Goal: Task Accomplishment & Management: Manage account settings

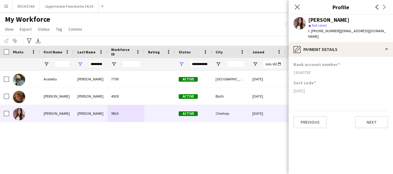
scroll to position [0, 2]
click at [105, 65] on div "********" at bounding box center [91, 64] width 34 height 12
click at [3, 8] on button "Menu" at bounding box center [6, 6] width 12 height 12
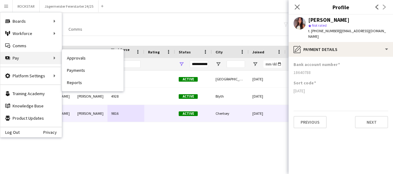
drag, startPoint x: 3, startPoint y: 8, endPoint x: 22, endPoint y: 60, distance: 55.0
click at [12, 12] on app-user-menu "Menu Boards Boards Boards All jobs Status Workforce Workforce My Workforce Recr…" at bounding box center [6, 6] width 12 height 12
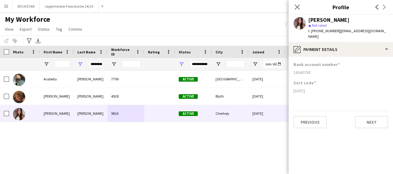
click at [4, 4] on app-icon "Menu" at bounding box center [6, 6] width 5 height 5
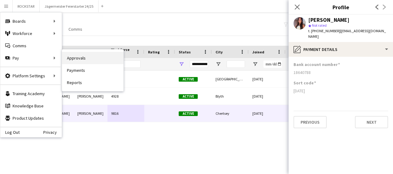
click at [80, 58] on link "Approvals" at bounding box center [92, 58] width 61 height 12
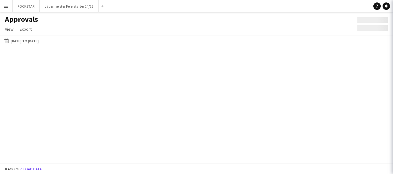
click at [80, 58] on div "Menu Boards Boards Boards All jobs Status Workforce Workforce My Workforce Recr…" at bounding box center [196, 87] width 393 height 174
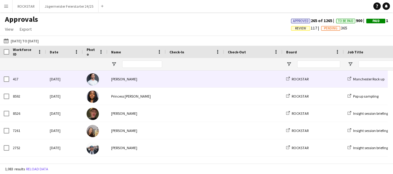
type input "******"
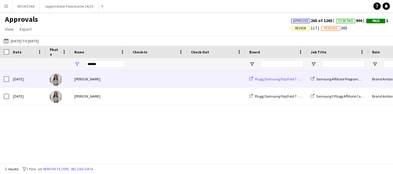
click at [297, 78] on span "Plugg/Samsung Flip/Fold 7 - Affiliate Programme" at bounding box center [293, 79] width 76 height 5
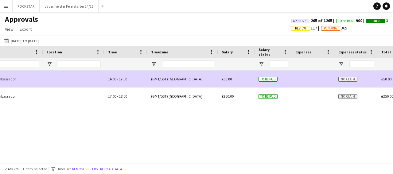
click at [228, 79] on span "£50.00" at bounding box center [227, 79] width 10 height 5
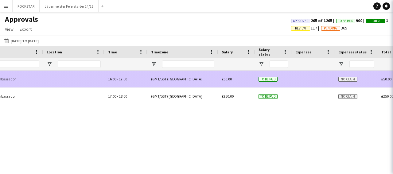
click at [226, 79] on span "£50.00" at bounding box center [227, 79] width 10 height 5
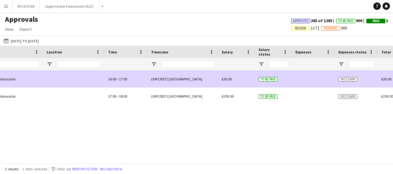
click at [226, 79] on span "£50.00" at bounding box center [227, 79] width 10 height 5
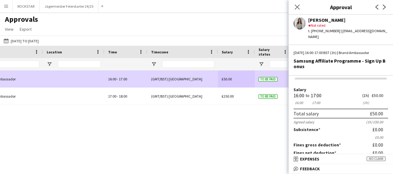
click at [8, 8] on app-icon "Menu" at bounding box center [6, 6] width 5 height 5
click at [8, 11] on button "Menu" at bounding box center [6, 6] width 12 height 12
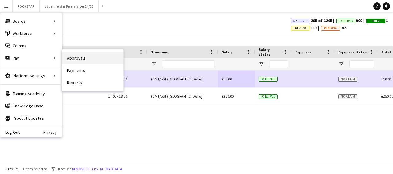
click at [84, 57] on link "Approvals" at bounding box center [92, 58] width 61 height 12
click at [84, 57] on div "Location" at bounding box center [74, 52] width 54 height 12
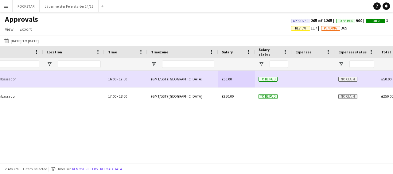
click at [84, 57] on div "Location" at bounding box center [74, 52] width 54 height 12
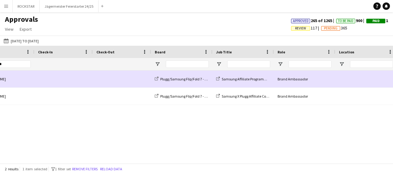
scroll to position [0, 86]
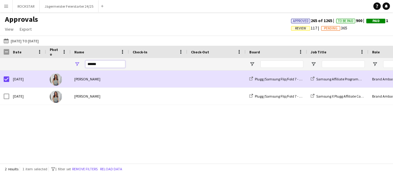
click at [104, 65] on input "******" at bounding box center [105, 64] width 40 height 7
type input "*"
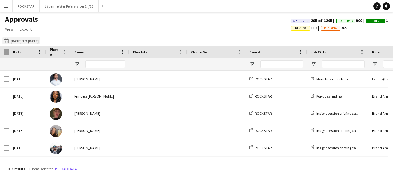
click at [40, 39] on button "01-07-2025 to 26-08-2025 01-07-2025 to 26-08-2025" at bounding box center [21, 40] width 38 height 7
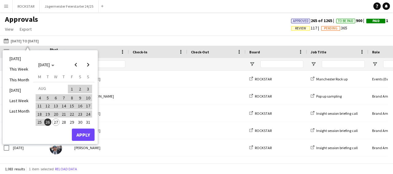
click at [57, 123] on span "27" at bounding box center [55, 122] width 7 height 7
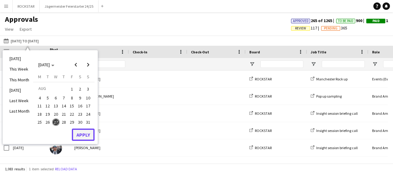
click at [83, 134] on button "Apply" at bounding box center [83, 135] width 23 height 12
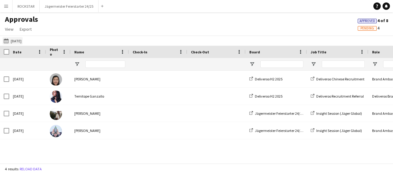
click at [15, 42] on button "01-07-2025 to 26-08-2025 Today" at bounding box center [12, 40] width 20 height 7
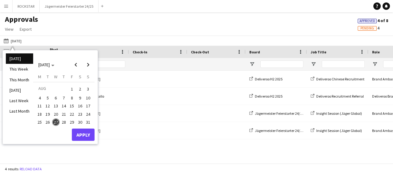
click at [75, 90] on button "1" at bounding box center [72, 90] width 8 height 10
click at [83, 133] on button "Apply" at bounding box center [83, 135] width 23 height 12
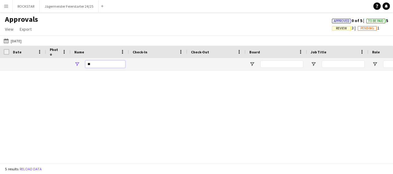
type input "*"
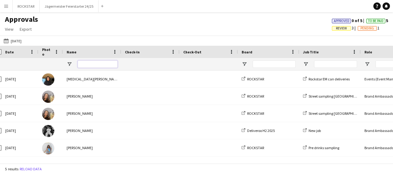
scroll to position [0, 7]
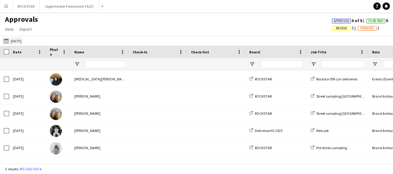
click at [7, 39] on app-icon "01-07-2025 to 26-08-2025" at bounding box center [7, 40] width 7 height 5
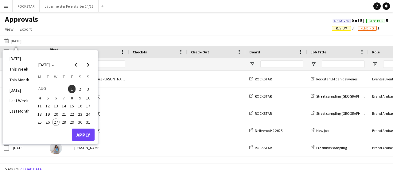
click at [74, 88] on span "1" at bounding box center [71, 89] width 7 height 9
click at [49, 121] on span "26" at bounding box center [47, 122] width 7 height 7
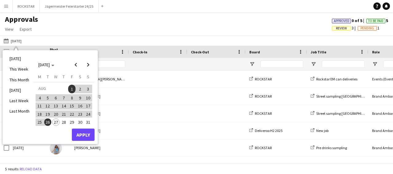
click at [47, 119] on span "26" at bounding box center [47, 122] width 7 height 7
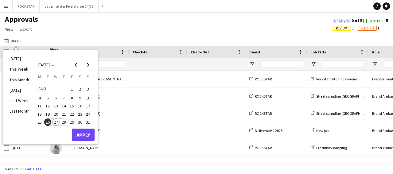
click at [63, 120] on span "28" at bounding box center [63, 122] width 7 height 7
click at [77, 133] on button "Apply" at bounding box center [83, 135] width 23 height 12
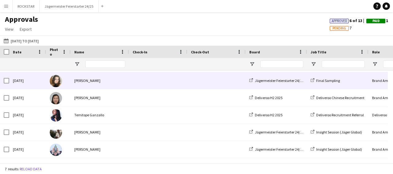
scroll to position [0, 0]
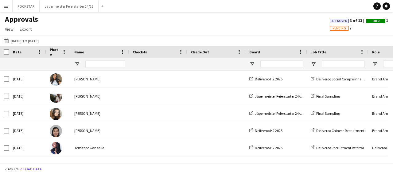
click at [5, 5] on app-icon "Menu" at bounding box center [6, 6] width 5 height 5
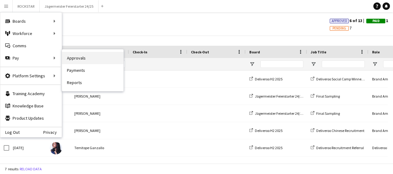
click at [76, 61] on link "Approvals" at bounding box center [92, 58] width 61 height 12
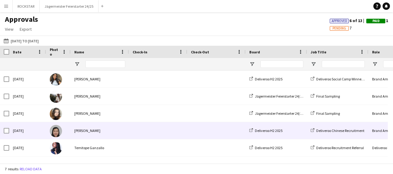
scroll to position [33, 0]
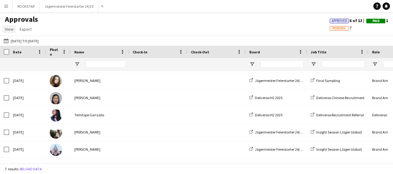
click at [7, 29] on span "View" at bounding box center [9, 29] width 9 height 6
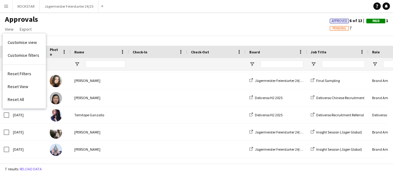
click at [97, 35] on div "Approvals View Customise view Customise filters Reset Filters Reset View Reset …" at bounding box center [196, 25] width 393 height 21
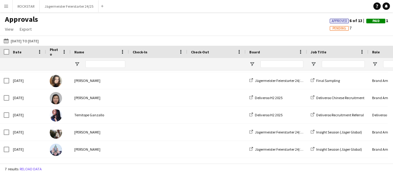
click at [6, 7] on app-icon "Menu" at bounding box center [6, 6] width 5 height 5
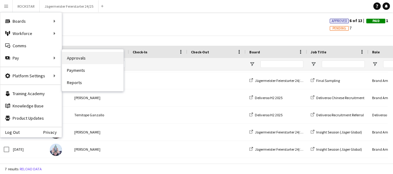
click at [90, 56] on link "Approvals" at bounding box center [92, 58] width 61 height 12
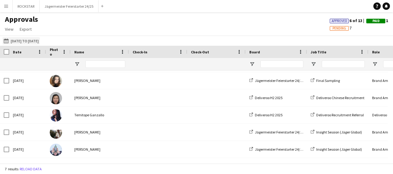
click at [7, 41] on app-icon "01-07-2025 to 26-08-2025" at bounding box center [7, 40] width 7 height 5
click at [9, 40] on app-icon "01-07-2025 to 26-08-2025" at bounding box center [7, 40] width 7 height 5
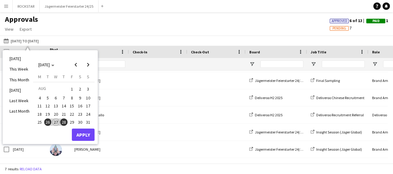
drag, startPoint x: 72, startPoint y: 89, endPoint x: 78, endPoint y: 112, distance: 23.6
click at [78, 112] on tbody "AUG 1 2 3 4 5 6 7 8 9 10 11 12 13 14 15 16 17 18 19 20 21 22 23 24 25 26 27 28 …" at bounding box center [64, 106] width 57 height 42
click at [71, 88] on span "1" at bounding box center [71, 89] width 7 height 9
click at [77, 119] on button "30" at bounding box center [80, 122] width 8 height 8
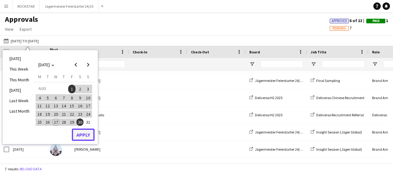
click at [77, 131] on button "Apply" at bounding box center [83, 135] width 23 height 12
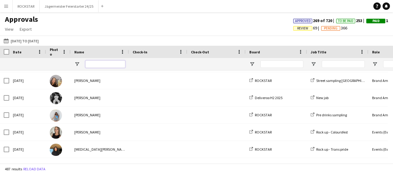
click at [93, 65] on input "Name Filter Input" at bounding box center [105, 64] width 40 height 7
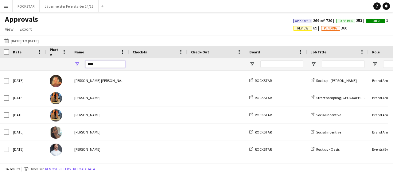
type input "*****"
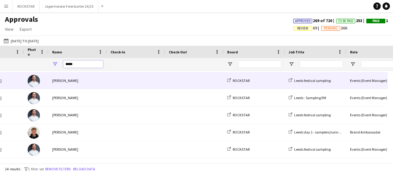
scroll to position [0, 52]
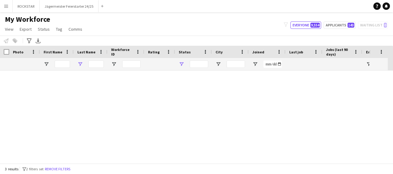
type input "********"
type input "**********"
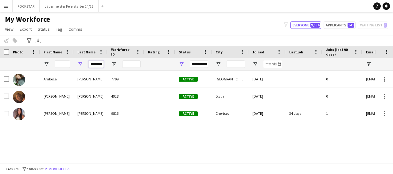
drag, startPoint x: 93, startPoint y: 65, endPoint x: 109, endPoint y: 65, distance: 16.6
click at [109, 65] on div "********" at bounding box center [333, 64] width 666 height 12
type input "*"
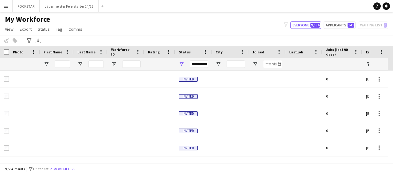
click at [119, 36] on div "My Workforce View Views Default view Deliveroo New view Update view Delete view…" at bounding box center [196, 25] width 393 height 21
click at [10, 5] on button "Menu" at bounding box center [6, 6] width 12 height 12
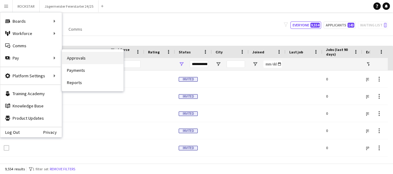
click at [73, 57] on link "Approvals" at bounding box center [92, 58] width 61 height 12
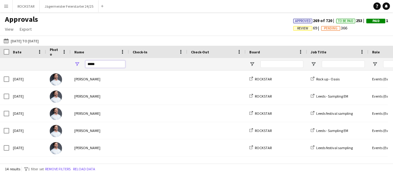
click at [104, 65] on input "*****" at bounding box center [105, 64] width 40 height 7
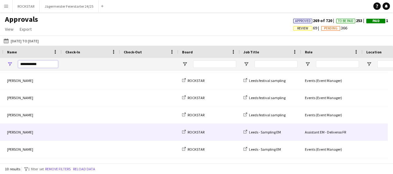
scroll to position [0, 83]
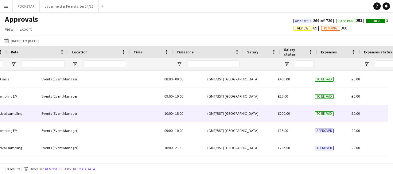
type input "**********"
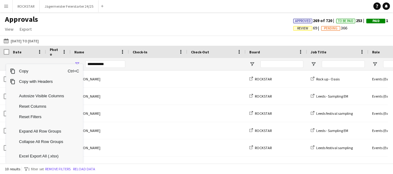
click at [145, 32] on div "Approvals View Customise view Customise filters Reset Filters Reset View Reset …" at bounding box center [196, 25] width 393 height 21
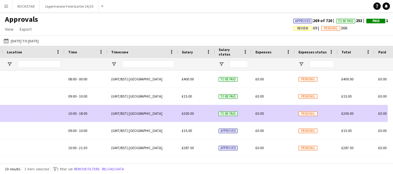
click at [188, 112] on span "£200.00" at bounding box center [188, 113] width 12 height 5
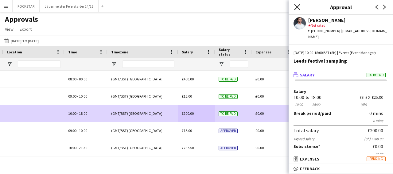
click at [297, 5] on icon "Close pop-in" at bounding box center [298, 7] width 6 height 6
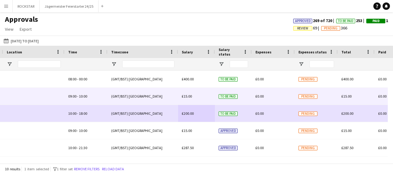
click at [204, 98] on div "£15.00" at bounding box center [196, 96] width 37 height 17
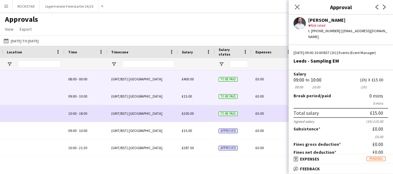
click at [181, 77] on div "£400.00" at bounding box center [196, 79] width 37 height 17
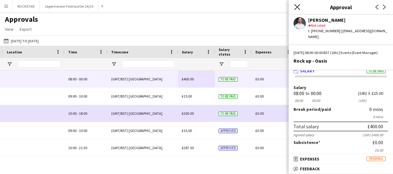
click at [298, 6] on icon "Close pop-in" at bounding box center [298, 7] width 6 height 6
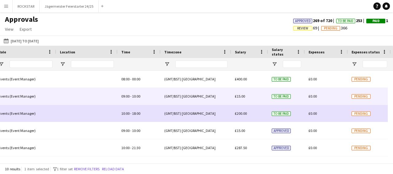
click at [249, 96] on div "£15.00" at bounding box center [249, 96] width 37 height 17
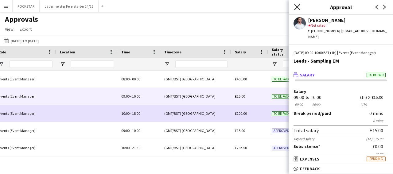
click at [299, 7] on icon "Close pop-in" at bounding box center [298, 7] width 6 height 6
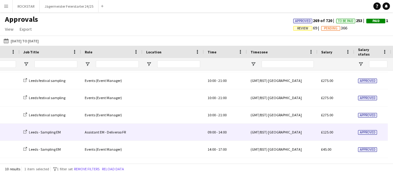
click at [146, 129] on div at bounding box center [173, 132] width 61 height 17
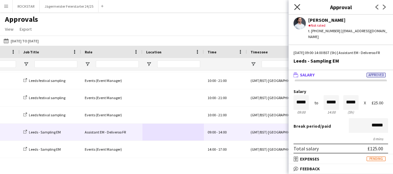
click at [300, 6] on icon "Close pop-in" at bounding box center [298, 7] width 6 height 6
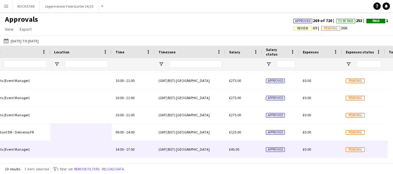
click at [202, 154] on div "(GMT/BST) London" at bounding box center [190, 149] width 71 height 17
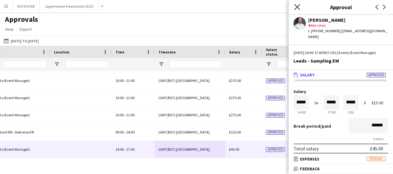
click at [298, 5] on icon "Close pop-in" at bounding box center [298, 7] width 6 height 6
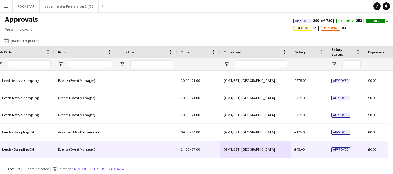
click at [310, 150] on div "£45.00" at bounding box center [309, 149] width 37 height 17
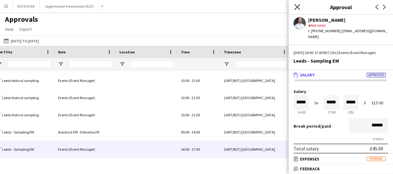
click at [299, 9] on icon at bounding box center [298, 7] width 6 height 6
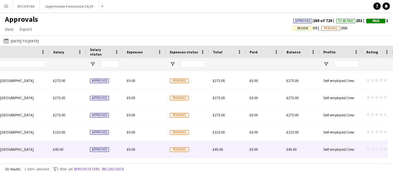
click at [229, 146] on div "£45.00" at bounding box center [227, 149] width 37 height 17
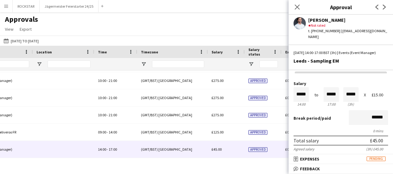
scroll to position [0, 0]
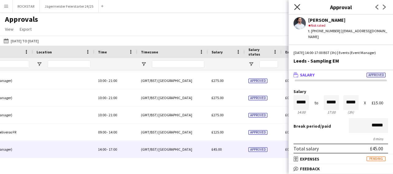
click at [298, 7] on icon at bounding box center [298, 7] width 6 height 6
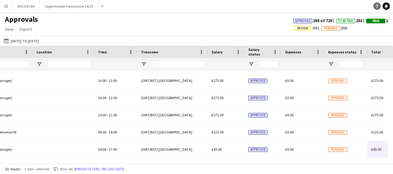
click at [377, 6] on icon "Help" at bounding box center [378, 6] width 4 height 4
click at [377, 9] on link "Help" at bounding box center [377, 5] width 7 height 7
click at [7, 5] on app-icon "Menu" at bounding box center [6, 6] width 5 height 5
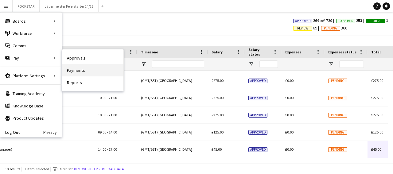
click at [79, 69] on link "Payments" at bounding box center [92, 70] width 61 height 12
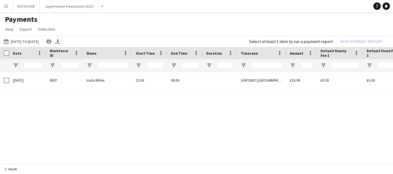
click at [223, 121] on div "20-08-2025 8507 India White 23:00 00:00 (GMT/BST) London £26.99 £0.00 £0.00 £0.…" at bounding box center [196, 116] width 393 height 88
click at [377, 8] on link "Help" at bounding box center [377, 5] width 7 height 7
click at [377, 9] on link "Help" at bounding box center [377, 5] width 7 height 7
click at [9, 6] on button "Menu" at bounding box center [6, 6] width 12 height 12
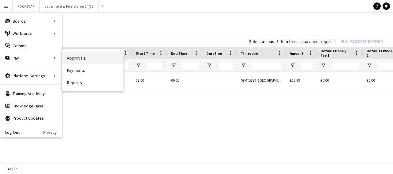
click at [83, 61] on link "Approvals" at bounding box center [92, 58] width 61 height 12
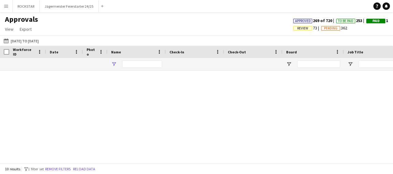
type input "**********"
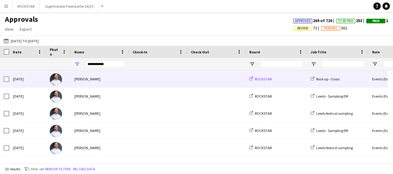
click at [252, 78] on icon at bounding box center [252, 79] width 4 height 4
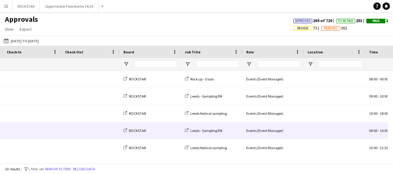
scroll to position [0, 136]
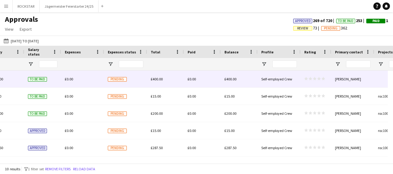
click at [66, 77] on span "£0.00" at bounding box center [69, 79] width 8 height 5
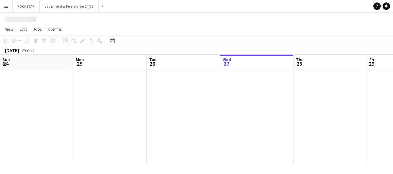
scroll to position [0, 147]
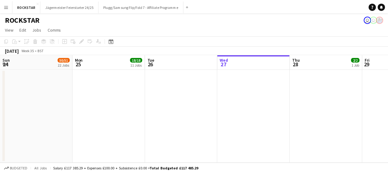
scroll to position [0, 147]
